Goal: Task Accomplishment & Management: Manage account settings

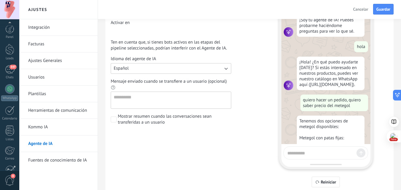
click at [44, 124] on link "Kommo IA" at bounding box center [60, 127] width 64 height 17
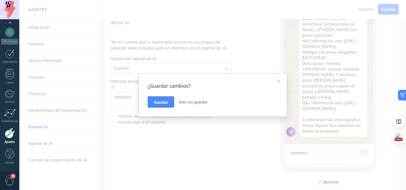
click at [277, 83] on span at bounding box center [279, 82] width 4 height 4
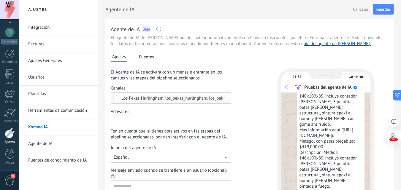
click at [0, 0] on div "Incoming leads Nueva consulta Cualificado Cotización enviada Pedido creado Pedi…" at bounding box center [0, 0] width 0 height 0
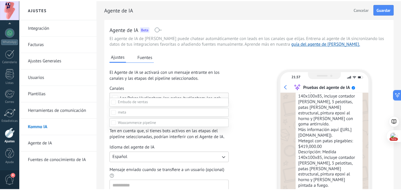
scroll to position [30, 0]
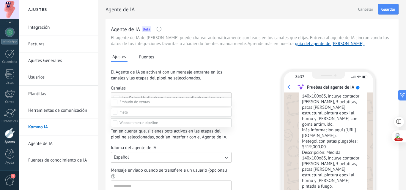
click at [252, 105] on div at bounding box center [212, 77] width 386 height 190
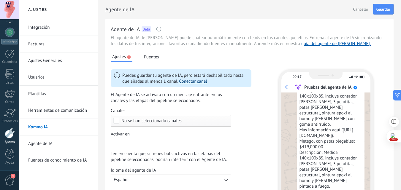
click at [195, 84] on link "Conectar canal" at bounding box center [193, 82] width 28 height 6
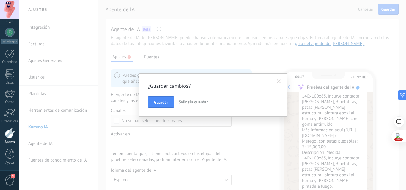
click at [196, 102] on span "Salir sin guardar" at bounding box center [193, 102] width 29 height 5
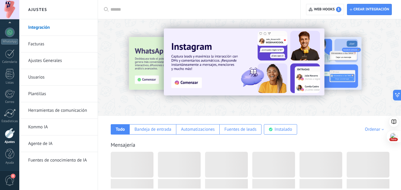
click at [45, 129] on link "Kommo IA" at bounding box center [60, 127] width 64 height 17
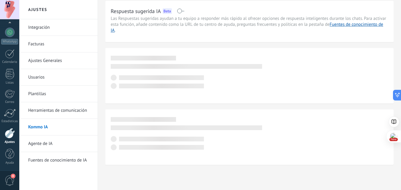
scroll to position [17, 0]
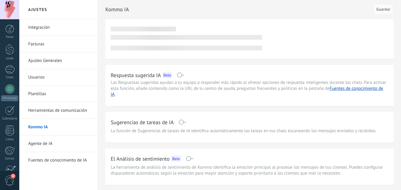
click at [48, 143] on link "Agente de IA" at bounding box center [60, 144] width 64 height 17
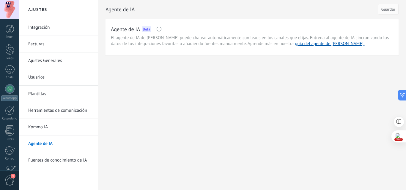
click at [160, 31] on span at bounding box center [159, 29] width 7 height 5
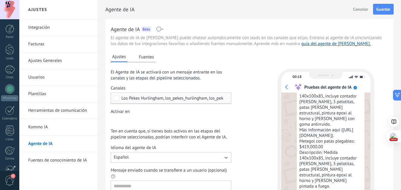
click at [151, 98] on span "Los Pekes Hurlingham, los_pekes_hurlingham, los_pekes_hurlingham" at bounding box center [186, 98] width 130 height 4
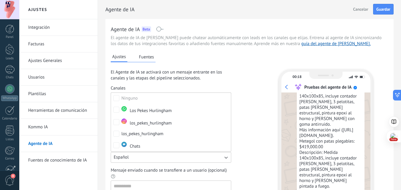
click at [264, 130] on div "Ajustes Fuentes El Agente de IA se activará con un mensaje entrante en los cana…" at bounding box center [250, 162] width 278 height 230
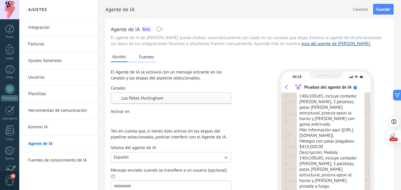
click at [0, 0] on div "Leads Entrantes Nueva consulta Cualificado Cotización enviada Pedido creado Ped…" at bounding box center [0, 0] width 0 height 0
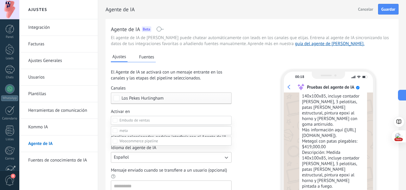
click at [240, 119] on div at bounding box center [212, 95] width 386 height 190
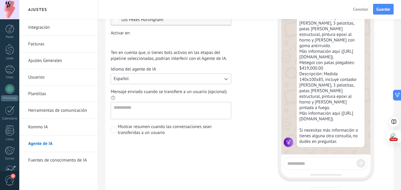
scroll to position [55, 0]
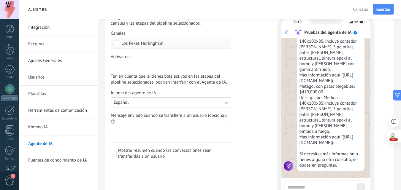
click at [149, 132] on textarea "Mensaje enviado cuando se transfiere a un usuario (opcional)" at bounding box center [170, 134] width 119 height 17
type textarea "**********"
click at [111, 154] on span at bounding box center [114, 154] width 6 height 6
click at [115, 154] on span at bounding box center [114, 154] width 6 height 6
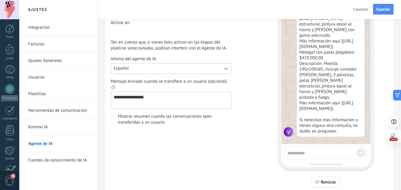
scroll to position [59, 0]
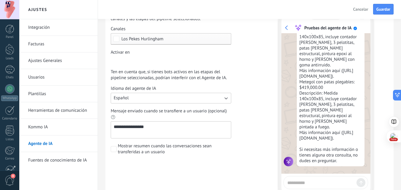
click at [179, 132] on textarea "**********" at bounding box center [170, 130] width 119 height 17
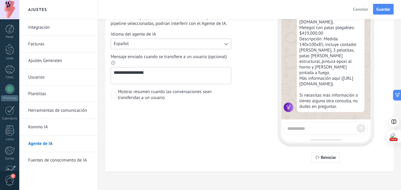
scroll to position [114, 0]
click at [310, 126] on textarea at bounding box center [321, 127] width 67 height 7
type textarea "**********"
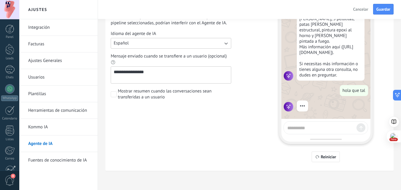
scroll to position [1826, 0]
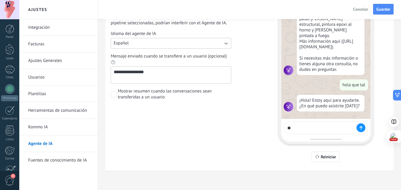
type textarea "*"
type textarea "**********"
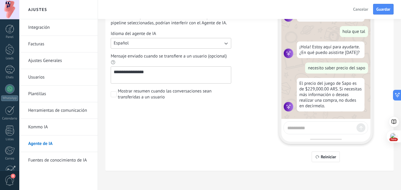
scroll to position [1879, 0]
type textarea "**********"
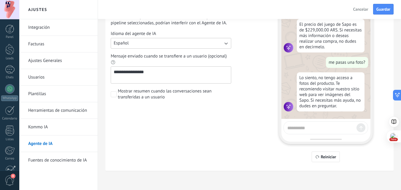
scroll to position [1938, 0]
type textarea "*"
type textarea "**********"
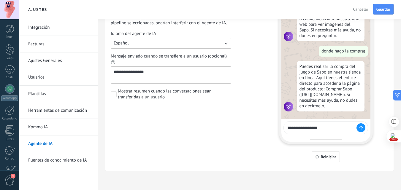
scroll to position [2014, 0]
type textarea "**********"
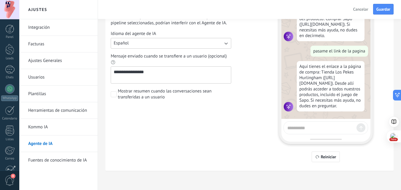
scroll to position [2096, 0]
click at [335, 129] on textarea at bounding box center [321, 127] width 67 height 7
type textarea "*********"
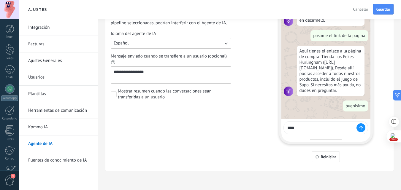
scroll to position [2127, 0]
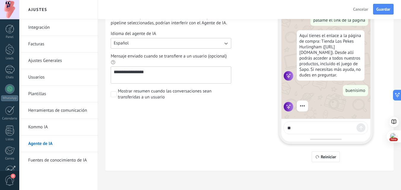
type textarea "*"
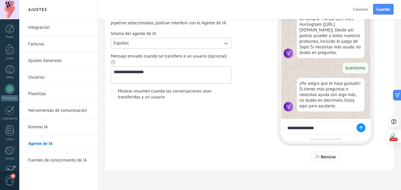
scroll to position [2149, 0]
type textarea "**********"
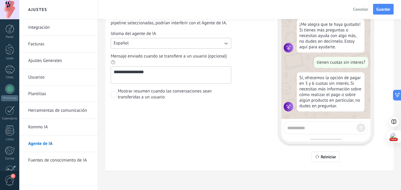
scroll to position [2209, 0]
drag, startPoint x: 163, startPoint y: 73, endPoint x: 90, endPoint y: 72, distance: 73.1
click at [90, 72] on div "**********" at bounding box center [210, 38] width 382 height 305
click at [199, 118] on div "Ajustes Fuentes El Agente de IA se activará con un mensaje entrante en los cana…" at bounding box center [181, 51] width 141 height 223
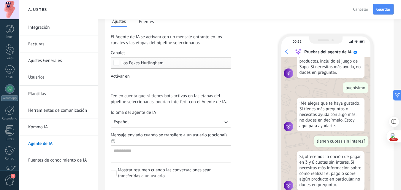
scroll to position [0, 0]
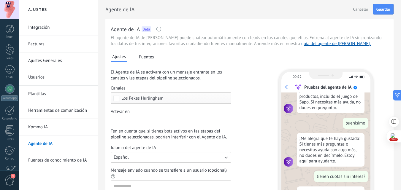
click at [175, 97] on span "Los Pekes Hurlingham" at bounding box center [172, 98] width 102 height 4
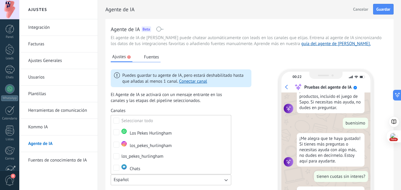
click at [247, 120] on div "Puedes guardar tu agente de IA, pero estará deshabilitado hasta que añadas al m…" at bounding box center [181, 154] width 141 height 168
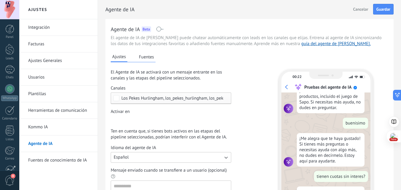
click at [178, 97] on span "Los Pekes Hurlingham, los_pekes_hurlingham, los_pekes_hurlingham, Chats" at bounding box center [192, 98] width 142 height 4
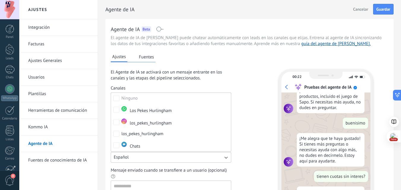
click at [265, 109] on div "Ajustes Fuentes El Agente de IA se activará con un mensaje entrante en los cana…" at bounding box center [250, 162] width 278 height 230
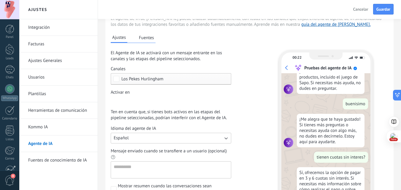
scroll to position [30, 0]
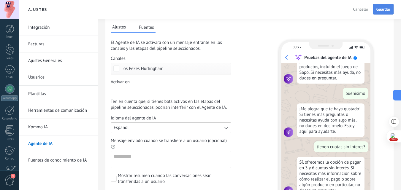
click at [376, 7] on button "Guardar" at bounding box center [383, 9] width 20 height 11
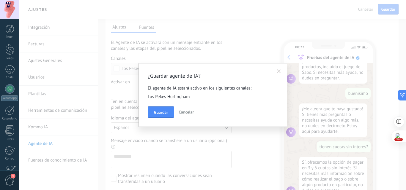
click at [188, 111] on span "Cancelar" at bounding box center [186, 112] width 15 height 5
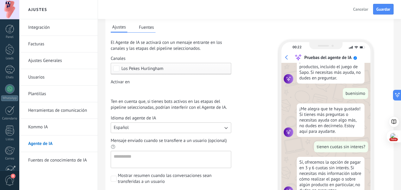
click at [130, 69] on span "Los Pekes Hurlingham" at bounding box center [142, 69] width 42 height 4
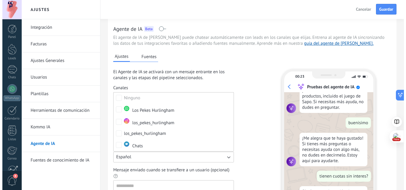
scroll to position [0, 0]
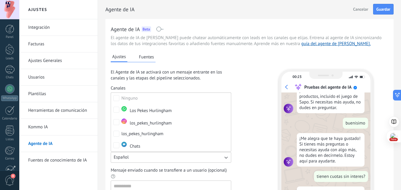
click at [256, 99] on div "Ajustes Fuentes El Agente de IA se activará con un mensaje entrante en los cana…" at bounding box center [250, 162] width 278 height 230
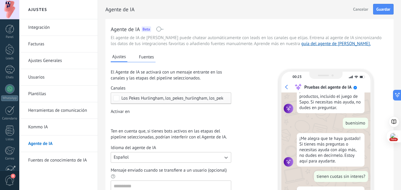
click at [142, 58] on button "Fuentes" at bounding box center [147, 57] width 18 height 9
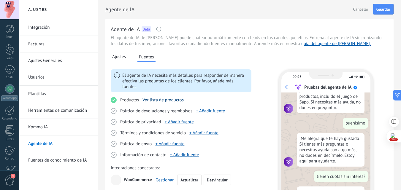
click at [160, 101] on link "Ver lista de productos" at bounding box center [163, 100] width 41 height 6
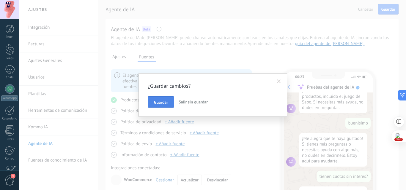
click at [171, 103] on button "Guardar" at bounding box center [161, 102] width 26 height 11
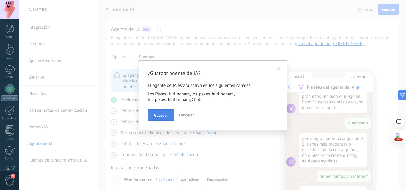
click at [158, 113] on span "Guardar" at bounding box center [161, 115] width 14 height 4
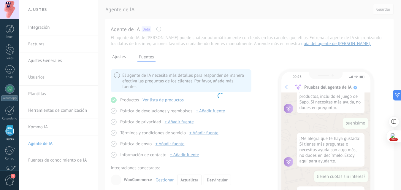
click at [170, 101] on body ".abccls-1,.abccls-2{fill-rule:evenodd}.abccls-2{fill:#fff} .abfcls-1{fill:none}…" at bounding box center [200, 95] width 401 height 190
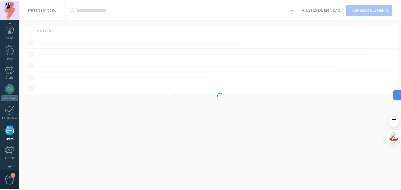
scroll to position [37, 0]
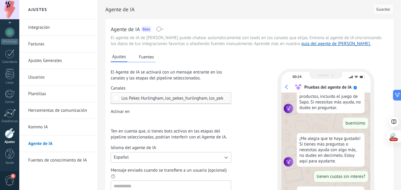
click at [150, 59] on button "Fuentes" at bounding box center [147, 57] width 18 height 9
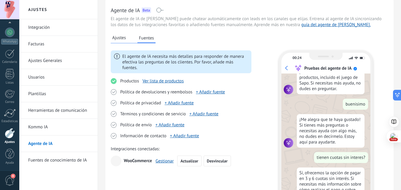
scroll to position [30, 0]
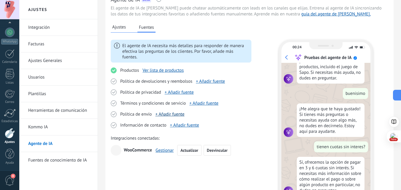
click at [174, 114] on link "+ Añadir fuente" at bounding box center [169, 115] width 29 height 6
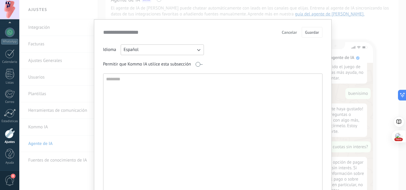
click at [195, 82] on textarea at bounding box center [211, 138] width 217 height 128
click at [143, 102] on textarea at bounding box center [211, 138] width 217 height 128
paste textarea "**********"
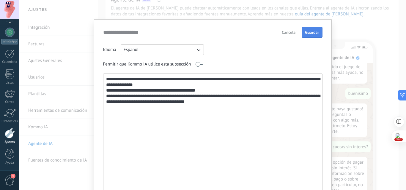
type textarea "**********"
click at [306, 34] on span "Guardar" at bounding box center [312, 32] width 14 height 4
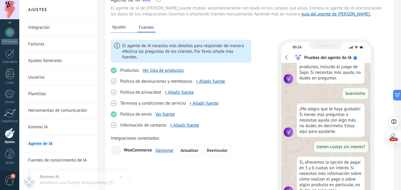
scroll to position [89, 0]
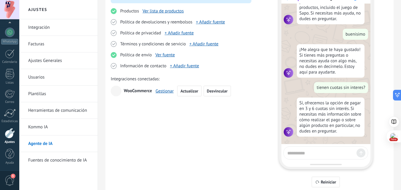
click at [317, 155] on textarea at bounding box center [321, 152] width 67 height 7
type textarea "**********"
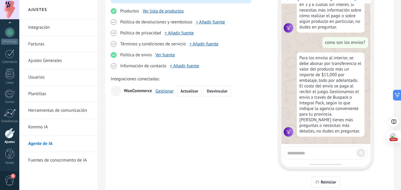
scroll to position [2313, 0]
click at [315, 154] on textarea at bounding box center [321, 152] width 67 height 7
type textarea "**********"
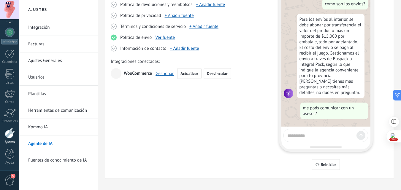
scroll to position [114, 0]
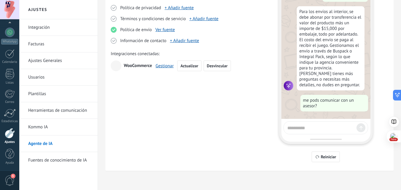
click at [310, 126] on textarea at bounding box center [321, 127] width 67 height 7
type textarea "**********"
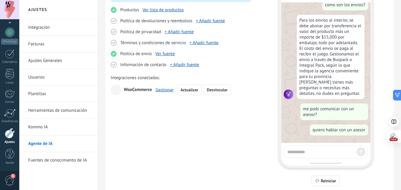
scroll to position [55, 0]
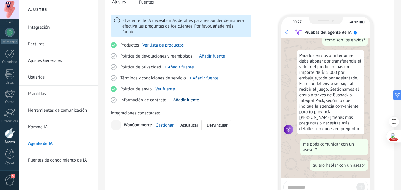
click at [183, 100] on link "+ Añadir fuente" at bounding box center [184, 100] width 29 height 6
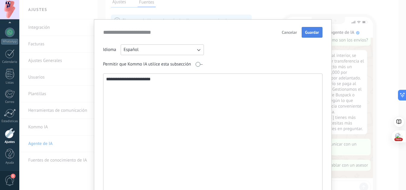
type textarea "**********"
click at [311, 35] on button "Guardar" at bounding box center [312, 32] width 20 height 11
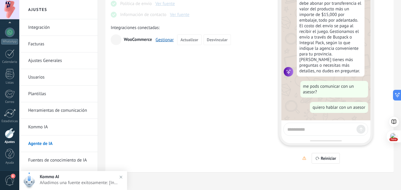
scroll to position [114, 0]
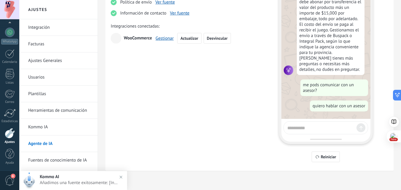
click at [310, 127] on textarea at bounding box center [321, 127] width 67 height 7
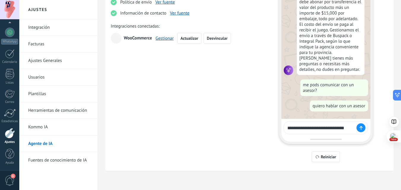
type textarea "**********"
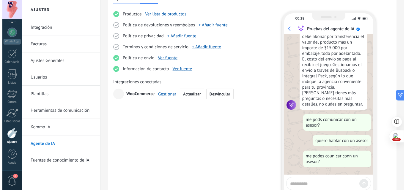
scroll to position [55, 0]
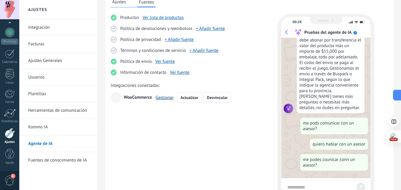
click at [168, 97] on link "Gestionar" at bounding box center [165, 98] width 18 height 6
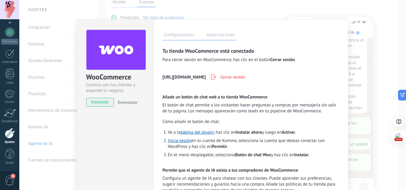
click at [228, 35] on label "Autorizaciones" at bounding box center [220, 35] width 31 height 9
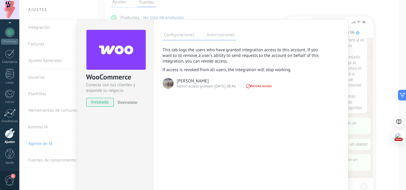
click at [183, 35] on label "Configuraciones" at bounding box center [178, 35] width 33 height 9
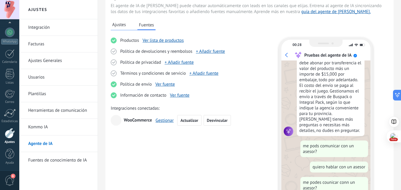
scroll to position [25, 0]
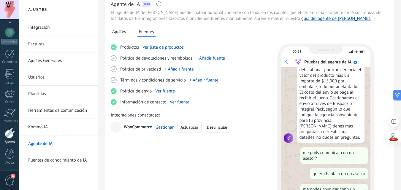
click at [186, 125] on span "Actualizar" at bounding box center [190, 127] width 18 height 4
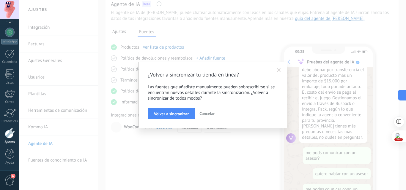
click at [282, 70] on span at bounding box center [279, 70] width 10 height 10
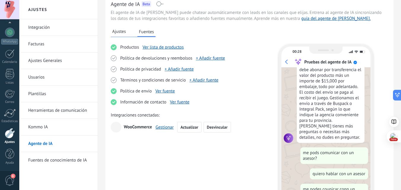
click at [81, 162] on link "Fuentes de conocimiento de IA" at bounding box center [60, 160] width 64 height 17
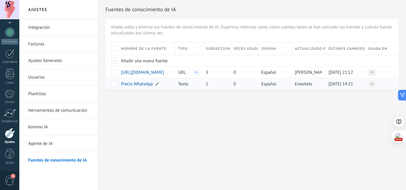
click at [141, 84] on span "Precio WhatsApp" at bounding box center [137, 84] width 32 height 6
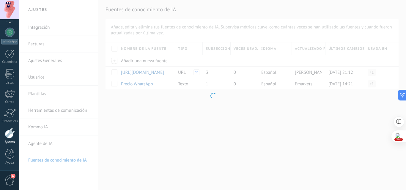
type input "**********"
type textarea "**********"
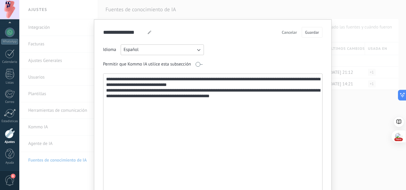
click at [293, 31] on span "Cancelar" at bounding box center [289, 32] width 15 height 4
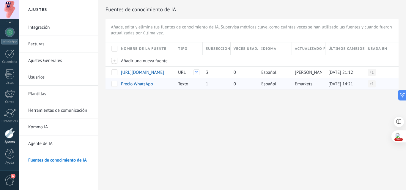
click at [116, 84] on span at bounding box center [114, 84] width 6 height 6
click at [142, 101] on div "Fuentes de conocimiento de IA Añade, edita y elimina tus fuentes de conocimient…" at bounding box center [252, 54] width 308 height 109
click at [117, 72] on span at bounding box center [114, 73] width 6 height 6
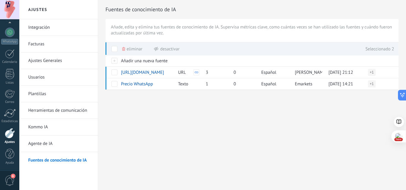
click at [189, 101] on div "Fuentes de conocimiento de IA Añade, edita y elimina tus fuentes de conocimient…" at bounding box center [252, 54] width 308 height 109
click at [44, 127] on link "Kommo IA" at bounding box center [60, 127] width 64 height 17
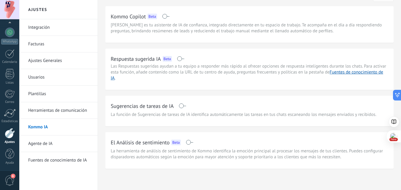
scroll to position [17, 0]
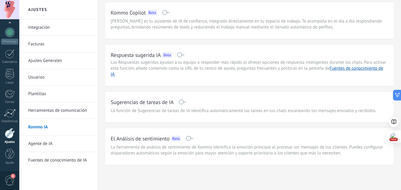
click at [54, 160] on link "Fuentes de conocimiento de IA" at bounding box center [60, 160] width 64 height 17
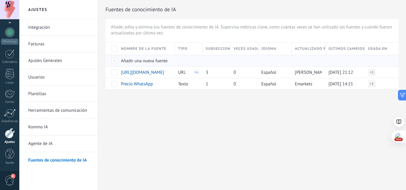
click at [151, 61] on span "Añadir una nueva fuente" at bounding box center [144, 61] width 47 height 6
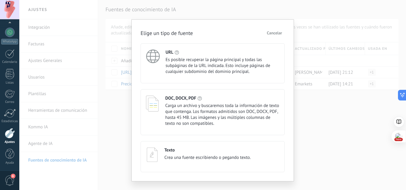
click at [220, 160] on span "Crea una fuente escribiendo o pegando texto." at bounding box center [207, 158] width 86 height 6
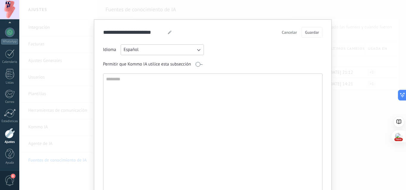
click at [162, 103] on textarea at bounding box center [211, 138] width 217 height 128
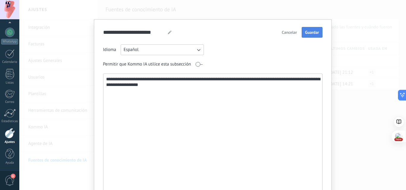
type textarea "**********"
click at [308, 37] on button "Guardar" at bounding box center [312, 32] width 20 height 11
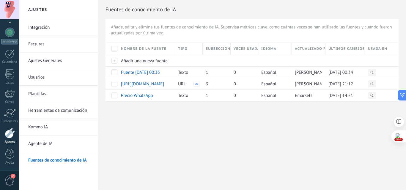
click at [209, 135] on div "Ajustes Integración Facturas Ajustes Generales Usuarios Plantillas Herramientas…" at bounding box center [212, 95] width 386 height 190
click at [157, 95] on use at bounding box center [157, 96] width 4 height 4
click at [159, 97] on input "**********" at bounding box center [145, 94] width 49 height 6
click at [158, 104] on span "Cancelar" at bounding box center [153, 105] width 15 height 4
click at [137, 61] on span "Añadir una nueva fuente" at bounding box center [144, 61] width 47 height 6
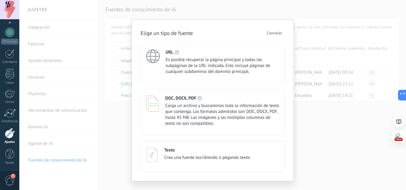
click at [245, 103] on div "DOC, DOCX, PDF Carga un archivo y buscaremos toda la información de texto que c…" at bounding box center [222, 111] width 114 height 31
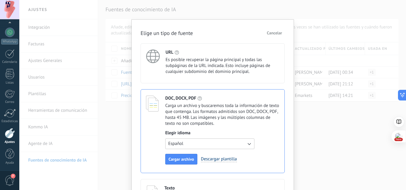
click at [216, 160] on link "Descargar plantilla" at bounding box center [219, 160] width 36 height 6
click at [276, 34] on span "Cancelar" at bounding box center [274, 33] width 15 height 4
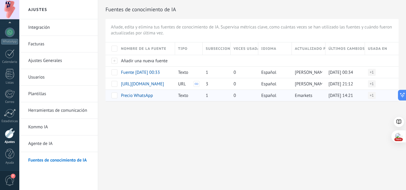
click at [116, 94] on span at bounding box center [114, 96] width 6 height 6
click at [127, 97] on span "Eliminar" at bounding box center [132, 96] width 16 height 12
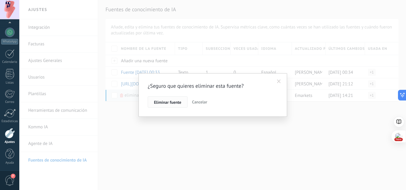
click at [172, 104] on span "Eliminar fuente" at bounding box center [167, 102] width 27 height 4
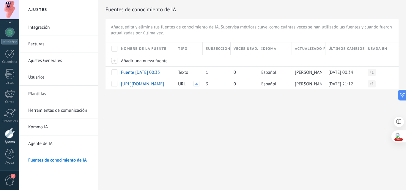
click at [40, 149] on link "Agente de IA" at bounding box center [60, 144] width 64 height 17
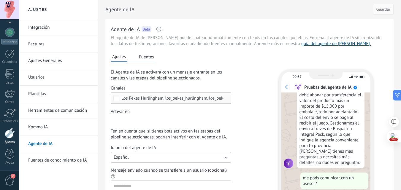
scroll to position [59, 0]
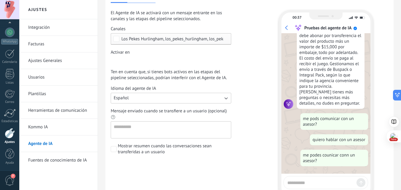
click at [299, 178] on div at bounding box center [326, 182] width 85 height 13
click at [300, 183] on textarea at bounding box center [321, 182] width 67 height 7
type textarea "****"
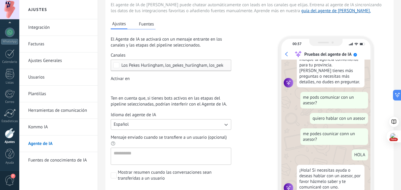
scroll to position [0, 0]
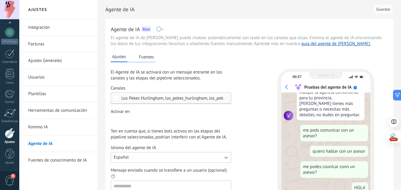
click at [86, 113] on link "Herramientas de comunicación" at bounding box center [60, 110] width 64 height 17
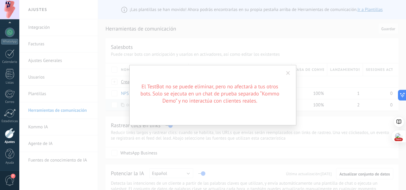
click at [288, 72] on span at bounding box center [288, 73] width 4 height 4
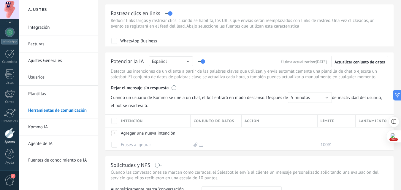
scroll to position [119, 0]
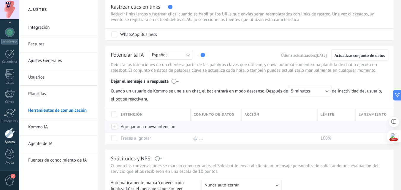
click at [134, 127] on div "Agregar una nueva intención" at bounding box center [153, 126] width 70 height 11
click at [143, 127] on input "text" at bounding box center [153, 127] width 65 height 10
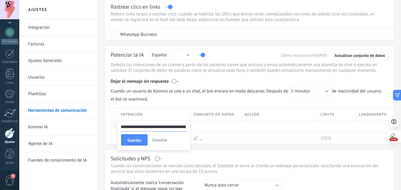
scroll to position [0, 117]
type input "**********"
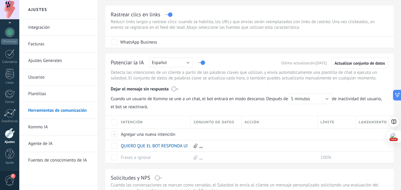
scroll to position [109, 0]
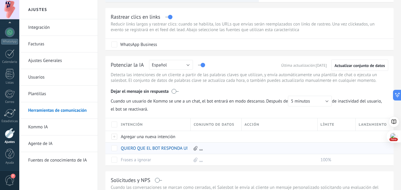
click at [201, 150] on link "..." at bounding box center [201, 149] width 4 height 6
click at [284, 178] on div "Solicitudes y NPS" at bounding box center [250, 180] width 278 height 7
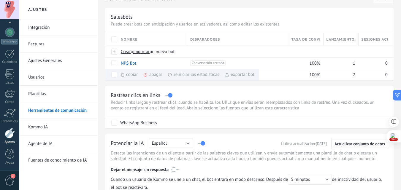
scroll to position [20, 0]
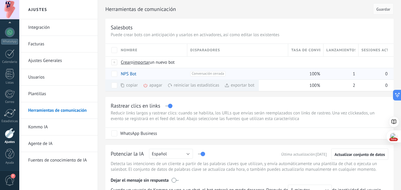
click at [214, 74] on span "Conversación cerrada +0" at bounding box center [207, 73] width 35 height 5
click at [128, 62] on span "Crear" at bounding box center [126, 63] width 10 height 6
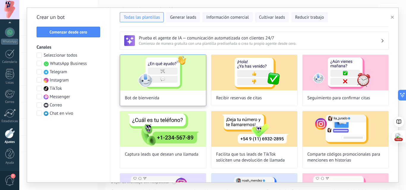
click at [165, 75] on img at bounding box center [163, 73] width 86 height 36
type input "**********"
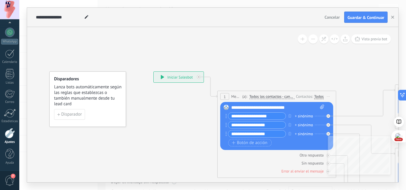
click at [13, 136] on div at bounding box center [10, 133] width 10 height 10
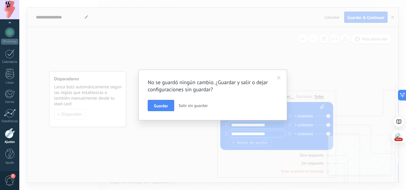
click at [187, 105] on span "Salir sin guardar" at bounding box center [193, 105] width 29 height 5
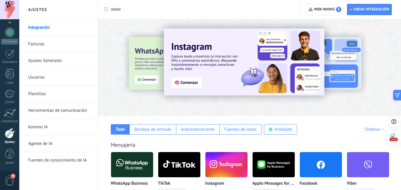
click at [49, 142] on link "Agente de IA" at bounding box center [60, 144] width 64 height 17
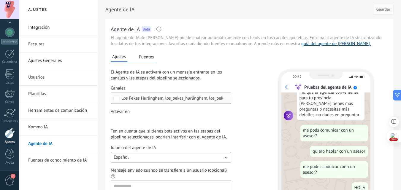
click at [149, 60] on button "Fuentes" at bounding box center [147, 57] width 18 height 9
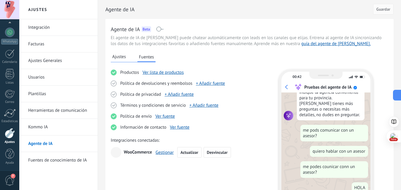
click at [53, 158] on link "Fuentes de conocimiento de IA" at bounding box center [60, 160] width 64 height 17
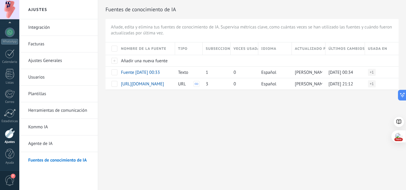
click at [49, 143] on link "Agente de IA" at bounding box center [60, 144] width 64 height 17
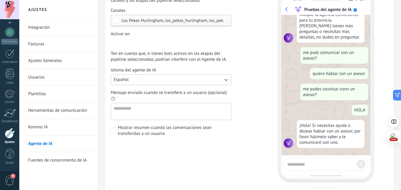
scroll to position [114, 0]
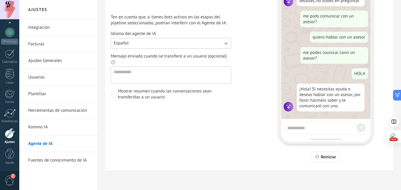
click at [331, 124] on textarea at bounding box center [321, 127] width 67 height 7
type textarea "*"
type textarea "**********"
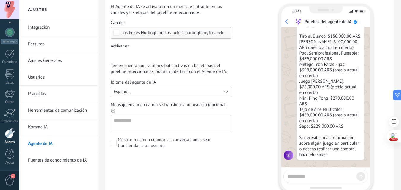
scroll to position [25, 0]
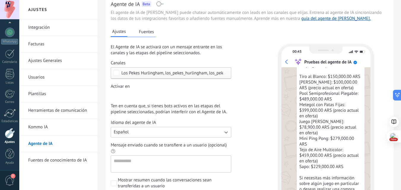
click at [54, 159] on link "Fuentes de conocimiento de IA" at bounding box center [60, 160] width 64 height 17
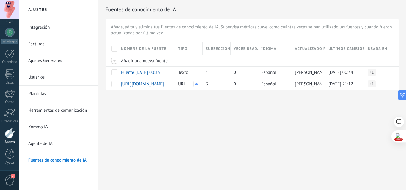
click at [55, 124] on link "Kommo IA" at bounding box center [60, 127] width 64 height 17
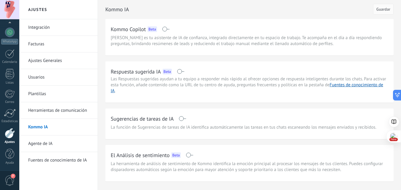
click at [69, 143] on link "Agente de IA" at bounding box center [60, 144] width 64 height 17
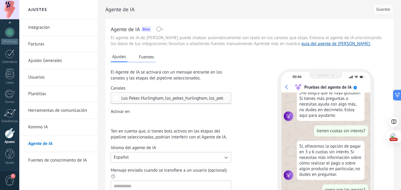
scroll to position [2506, 0]
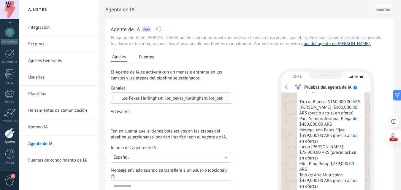
click at [160, 29] on span at bounding box center [159, 29] width 7 height 5
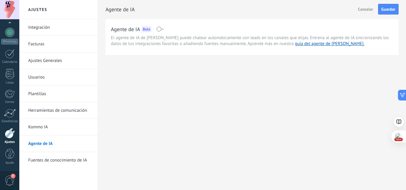
click at [161, 30] on span at bounding box center [159, 29] width 7 height 5
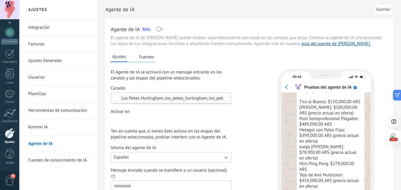
scroll to position [2579, 0]
click at [156, 29] on div "Agente de IA Beta" at bounding box center [250, 29] width 278 height 10
click at [159, 28] on span at bounding box center [159, 29] width 7 height 5
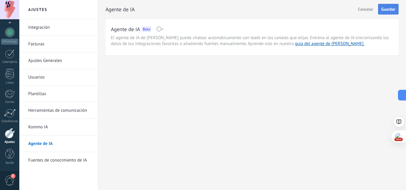
click at [380, 14] on button "Guardar" at bounding box center [388, 9] width 20 height 11
click at [165, 28] on div "Agente de IA Beta" at bounding box center [252, 29] width 282 height 10
click at [161, 29] on span at bounding box center [159, 29] width 7 height 5
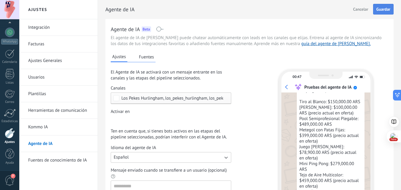
click at [382, 13] on button "Guardar" at bounding box center [383, 9] width 20 height 11
